Goal: Task Accomplishment & Management: Use online tool/utility

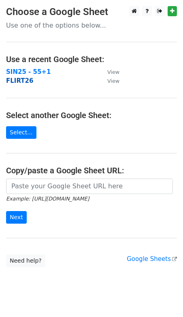
click at [20, 82] on strong "FLIRT26" at bounding box center [19, 80] width 27 height 7
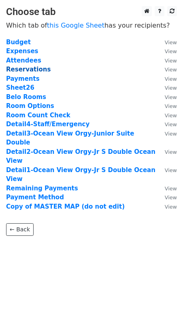
click at [24, 70] on strong "Reservations" at bounding box center [28, 69] width 45 height 7
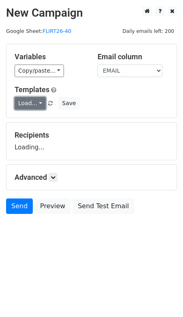
click at [31, 100] on link "Load..." at bounding box center [30, 103] width 31 height 13
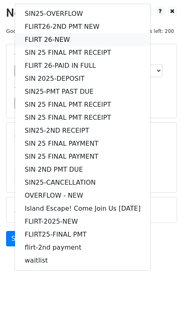
click at [41, 36] on link "FLIRT 26-NEW" at bounding box center [82, 39] width 135 height 13
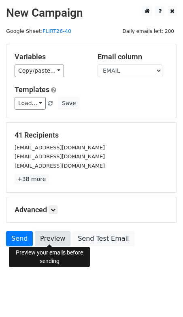
click at [49, 236] on link "Preview" at bounding box center [53, 238] width 36 height 15
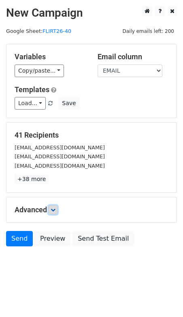
click at [52, 208] on link at bounding box center [53, 209] width 9 height 9
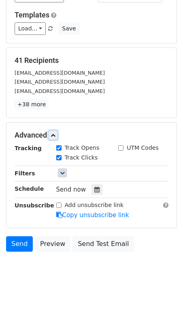
scroll to position [74, 0]
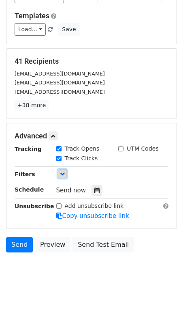
click at [62, 171] on icon at bounding box center [62, 173] width 5 height 5
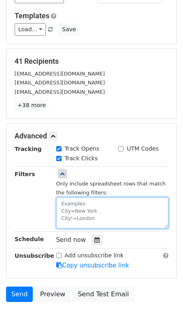
click at [78, 205] on textarea at bounding box center [112, 212] width 113 height 31
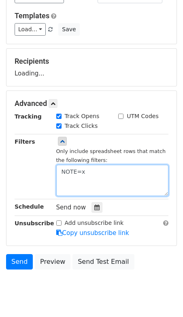
type textarea "NOTE=x"
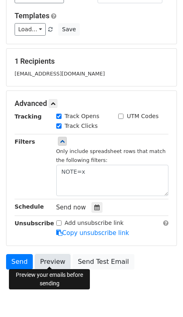
click at [48, 259] on link "Preview" at bounding box center [53, 261] width 36 height 15
click at [50, 260] on link "Preview" at bounding box center [53, 261] width 36 height 15
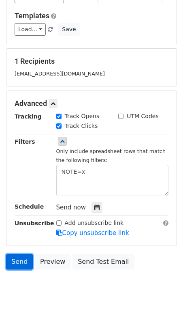
click at [19, 262] on link "Send" at bounding box center [19, 261] width 27 height 15
